Goal: Find specific page/section: Find specific page/section

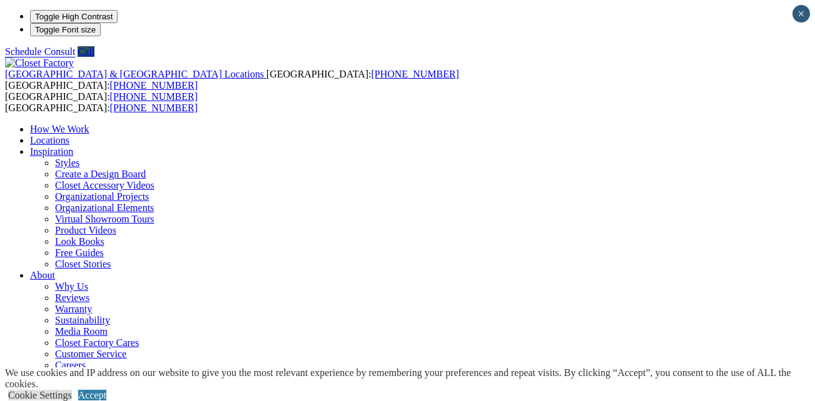
click at [69, 135] on link "Locations" at bounding box center [49, 140] width 39 height 11
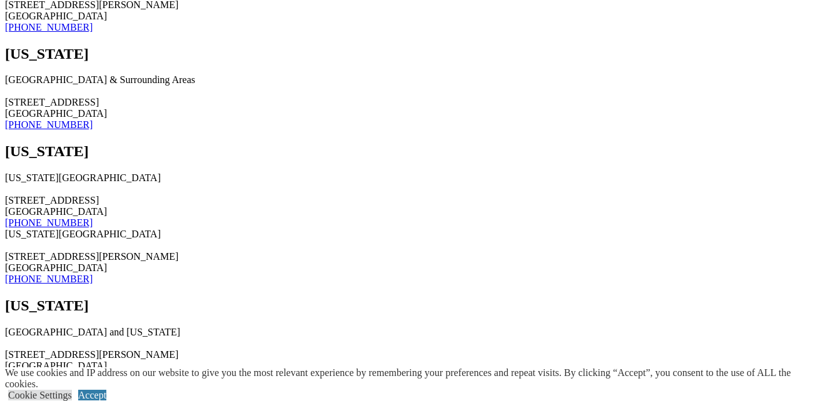
scroll to position [13522, 0]
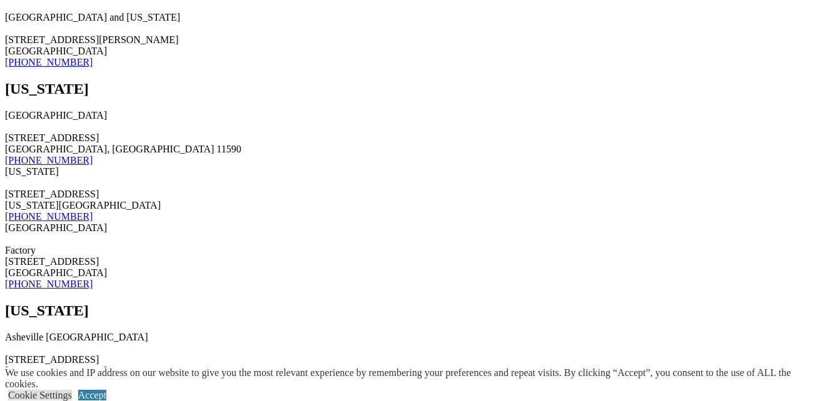
scroll to position [13897, 0]
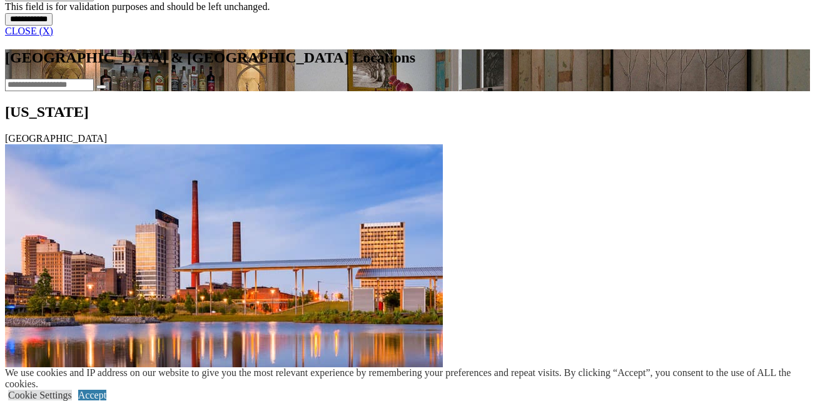
scroll to position [0, 0]
